Goal: Obtain resource: Obtain resource

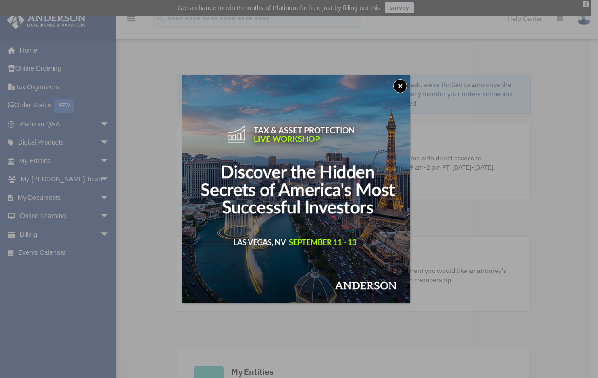
click at [402, 87] on button "x" at bounding box center [400, 86] width 14 height 14
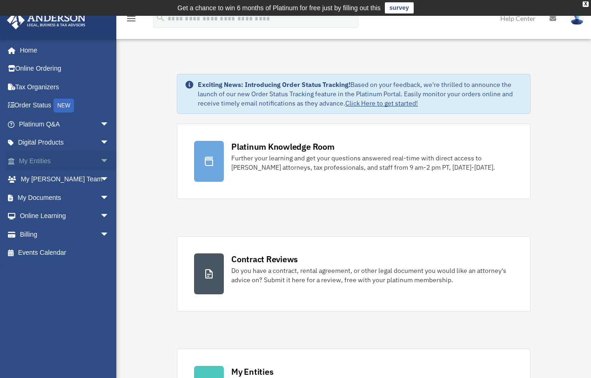
click at [100, 156] on span "arrow_drop_down" at bounding box center [109, 161] width 19 height 19
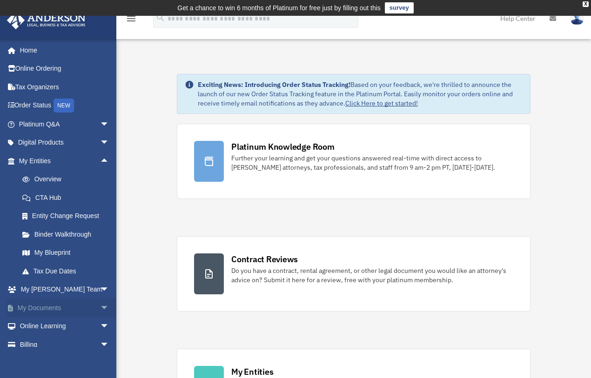
click at [100, 309] on span "arrow_drop_down" at bounding box center [109, 308] width 19 height 19
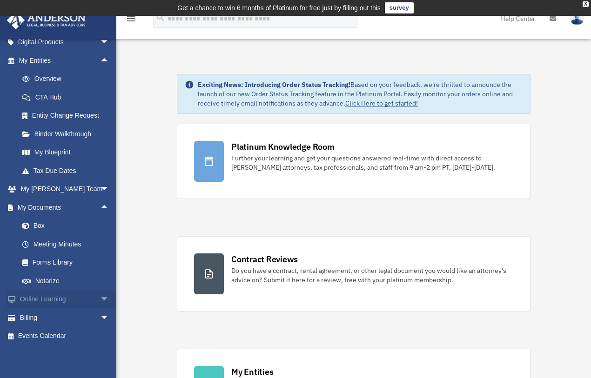
scroll to position [101, 0]
click at [47, 229] on link "Box" at bounding box center [68, 225] width 110 height 19
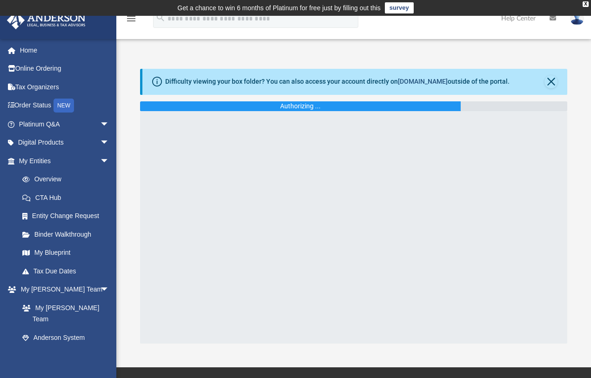
click at [410, 80] on link "[DOMAIN_NAME]" at bounding box center [423, 81] width 50 height 7
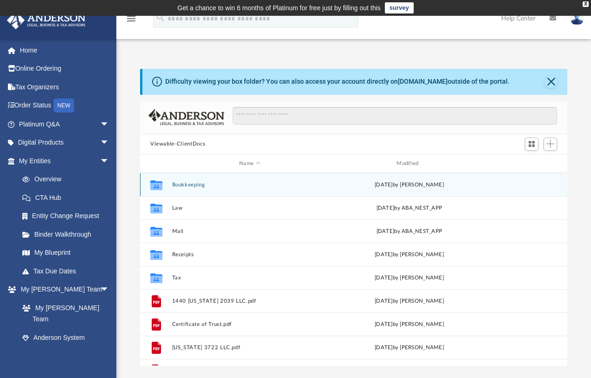
scroll to position [205, 420]
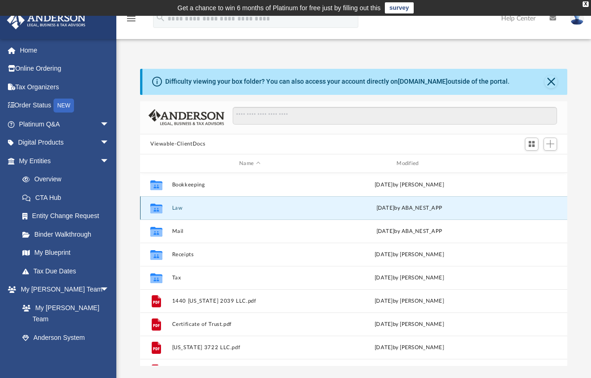
click at [182, 210] on button "Law" at bounding box center [249, 208] width 155 height 6
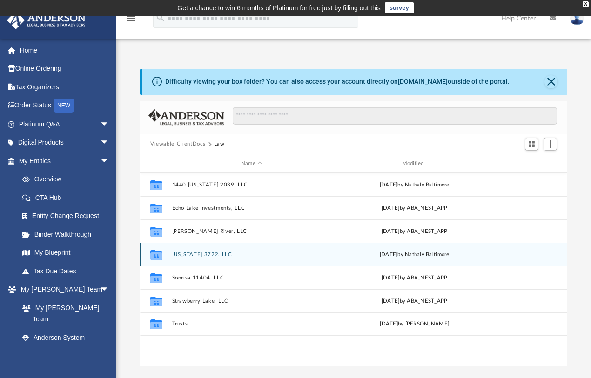
click at [196, 254] on button "[US_STATE] 3722, LLC" at bounding box center [251, 255] width 159 height 6
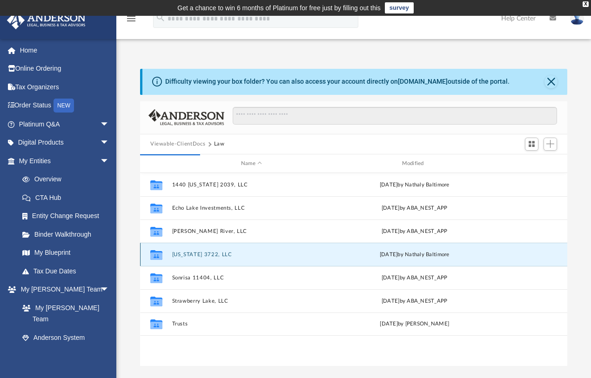
click at [185, 255] on button "[US_STATE] 3722, LLC" at bounding box center [251, 255] width 159 height 6
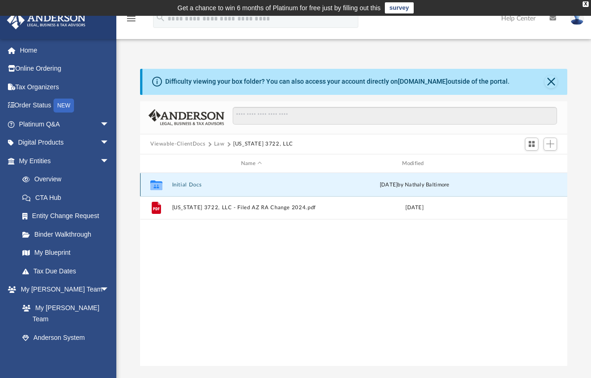
click at [180, 185] on button "Initial Docs" at bounding box center [251, 185] width 159 height 6
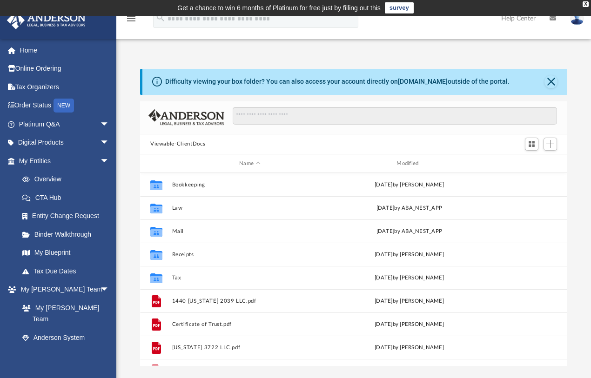
scroll to position [205, 420]
